Goal: Transaction & Acquisition: Download file/media

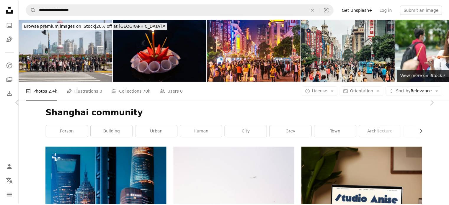
scroll to position [7065, 0]
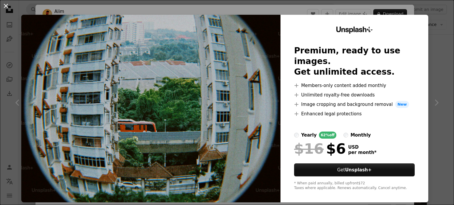
click at [6, 9] on button "An X shape" at bounding box center [5, 5] width 7 height 7
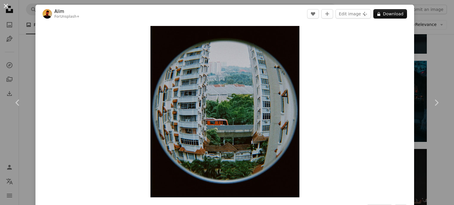
click at [8, 7] on button "An X shape" at bounding box center [5, 5] width 7 height 7
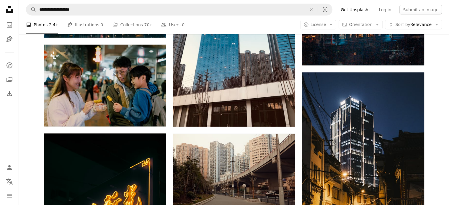
scroll to position [7921, 0]
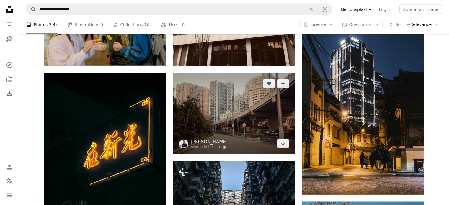
click at [251, 110] on img at bounding box center [234, 113] width 122 height 81
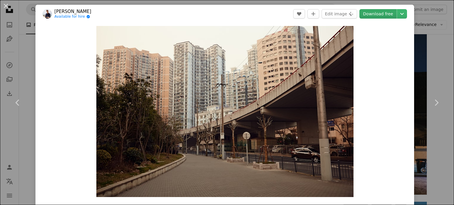
click at [374, 15] on link "Download free" at bounding box center [377, 13] width 37 height 9
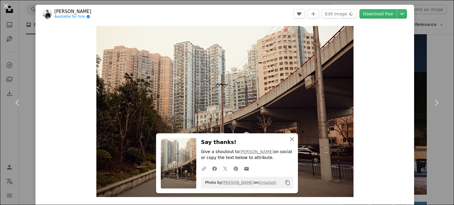
drag, startPoint x: 4, startPoint y: 8, endPoint x: 14, endPoint y: 1, distance: 12.8
click at [4, 8] on button "An X shape" at bounding box center [5, 5] width 7 height 7
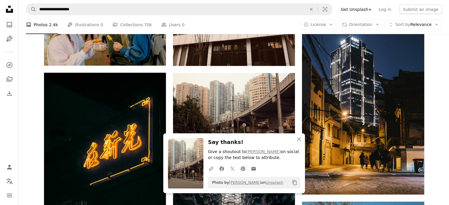
scroll to position [7803, 0]
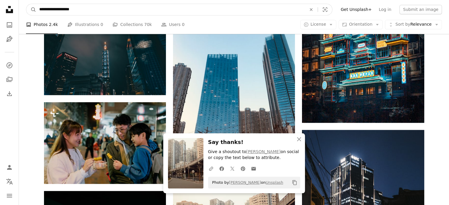
drag, startPoint x: 103, startPoint y: 10, endPoint x: 0, endPoint y: 5, distance: 103.2
type input "*"
type input "**********"
click at [26, 4] on button "A magnifying glass" at bounding box center [31, 9] width 10 height 11
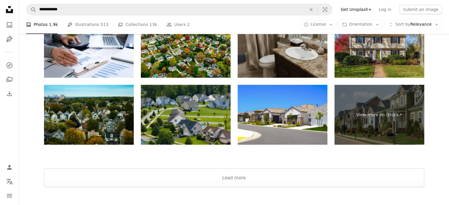
scroll to position [1103, 0]
